Goal: Check status: Check status

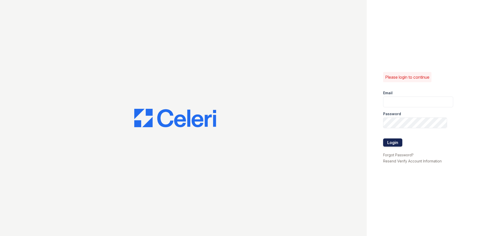
type input "[EMAIL_ADDRESS][DOMAIN_NAME]"
click at [394, 143] on button "Login" at bounding box center [392, 143] width 19 height 8
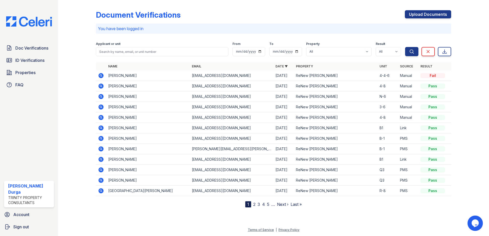
click at [100, 75] on icon at bounding box center [101, 76] width 6 height 6
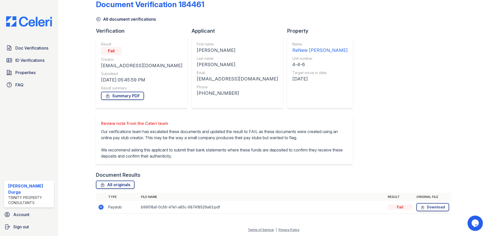
scroll to position [17, 0]
click at [100, 208] on icon at bounding box center [101, 207] width 6 height 6
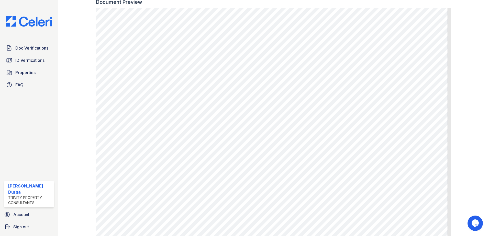
scroll to position [281, 0]
